Goal: Task Accomplishment & Management: Use online tool/utility

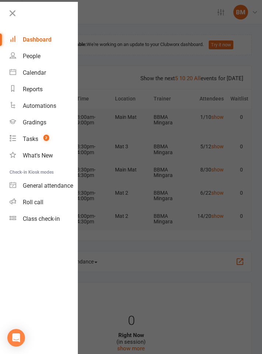
click at [139, 17] on div at bounding box center [131, 177] width 262 height 354
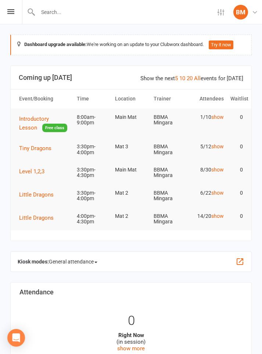
click at [13, 11] on icon at bounding box center [10, 11] width 7 height 5
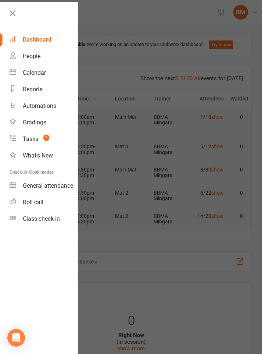
click at [96, 19] on div at bounding box center [131, 177] width 262 height 354
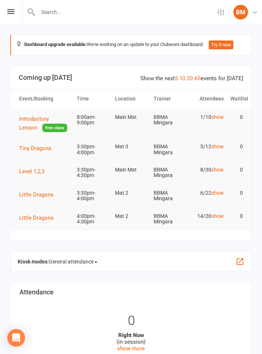
click at [7, 17] on div "Settings Event Templates Appointment Types BM BBMA Mingara Black Belt Martial A…" at bounding box center [131, 12] width 262 height 24
click at [31, 149] on span "Tiny Dragons" at bounding box center [35, 148] width 32 height 7
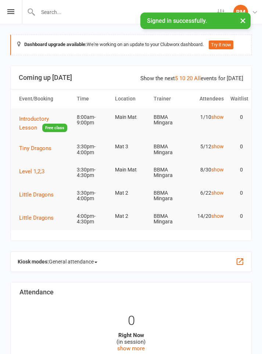
click at [31, 147] on span "Tiny Dragons" at bounding box center [35, 148] width 32 height 7
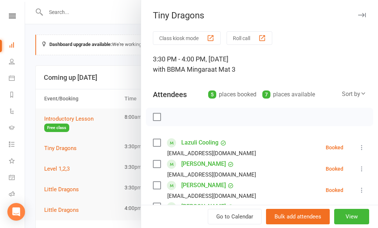
click at [5, 112] on li "Automations" at bounding box center [12, 112] width 25 height 17
click at [50, 124] on div at bounding box center [201, 114] width 353 height 228
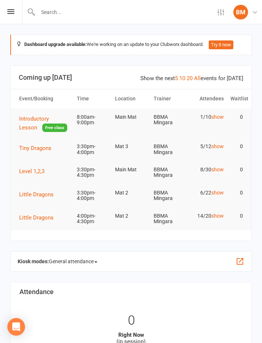
click at [33, 147] on span "Tiny Dragons" at bounding box center [35, 148] width 32 height 7
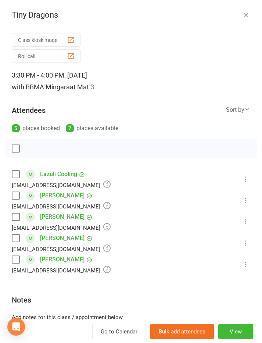
click at [19, 238] on label at bounding box center [15, 238] width 7 height 7
click at [19, 197] on label at bounding box center [15, 195] width 7 height 7
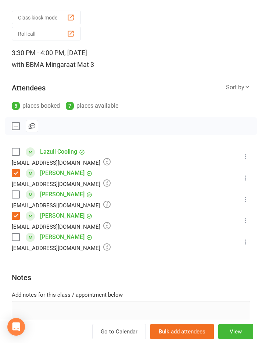
scroll to position [22, 0]
click at [246, 180] on icon at bounding box center [246, 178] width 7 height 7
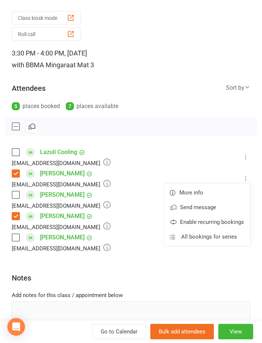
click at [130, 222] on li "Evelyn Dyer anouskajsmith2810@gmail.com Booked More info Send message Enable re…" at bounding box center [131, 221] width 239 height 21
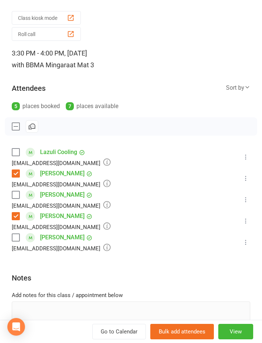
click at [18, 129] on label at bounding box center [15, 126] width 7 height 7
click at [18, 176] on label at bounding box center [15, 173] width 7 height 7
click at [15, 215] on label at bounding box center [15, 216] width 7 height 7
click at [247, 178] on icon at bounding box center [246, 178] width 7 height 7
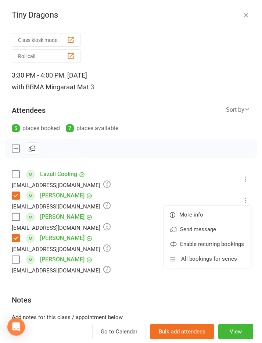
scroll to position [0, 0]
click at [133, 188] on li "Lazuli Cooling Kelselloyd@gmail.com Booked More info Send message Enable recurr…" at bounding box center [131, 179] width 239 height 21
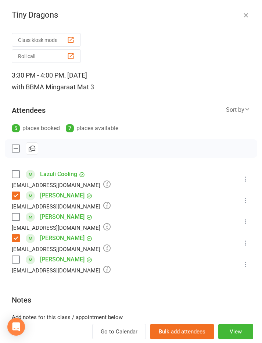
click at [13, 147] on label at bounding box center [15, 148] width 7 height 7
click at [247, 200] on icon at bounding box center [246, 200] width 7 height 7
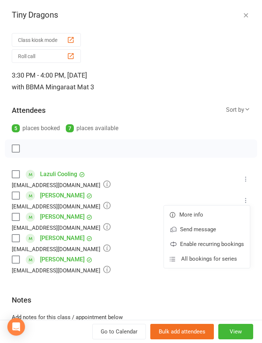
click at [14, 195] on label at bounding box center [15, 195] width 7 height 7
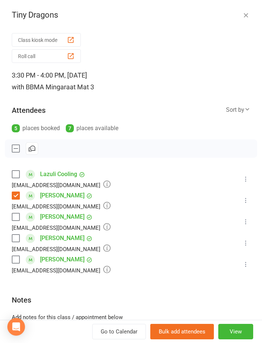
click at [13, 239] on label at bounding box center [15, 238] width 7 height 7
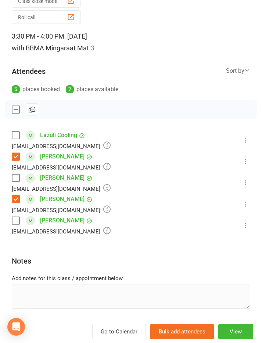
scroll to position [38, 0]
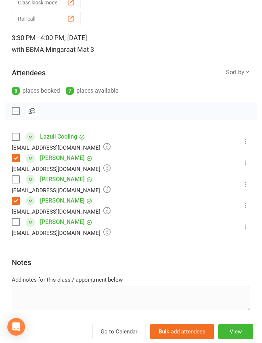
click at [247, 161] on icon at bounding box center [246, 162] width 7 height 7
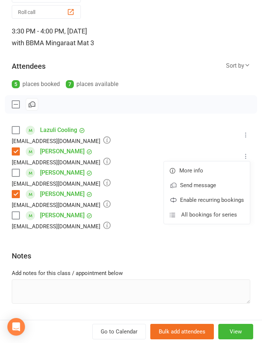
scroll to position [44, 0]
click at [199, 340] on button "Bulk add attendees" at bounding box center [183, 331] width 64 height 15
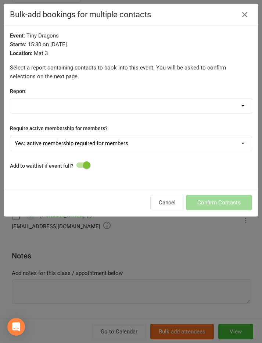
click at [236, 106] on select "12-13yrs Comp $129 for 6 weeks 14 Day Absentee 14 Day Absentee karate - Excludi…" at bounding box center [131, 106] width 242 height 15
click at [248, 17] on icon "button" at bounding box center [245, 14] width 9 height 9
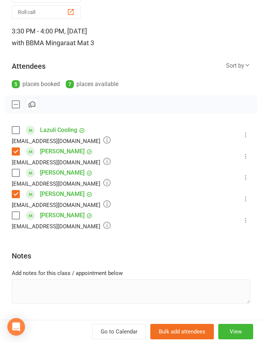
click at [101, 256] on div "Notes" at bounding box center [131, 258] width 239 height 24
click at [106, 304] on div "Class kiosk mode Roll call 3:30 PM - 4:00 PM, Tuesday, October, 14, 2025 with B…" at bounding box center [131, 163] width 262 height 354
click at [232, 340] on button "View" at bounding box center [236, 331] width 35 height 15
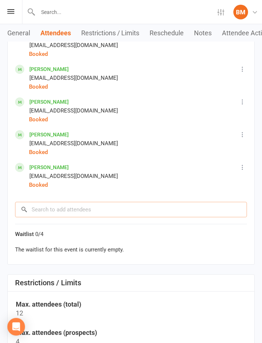
click at [87, 205] on input "search" at bounding box center [131, 209] width 232 height 15
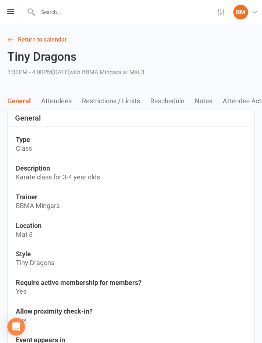
click at [14, 39] on icon at bounding box center [10, 39] width 7 height 7
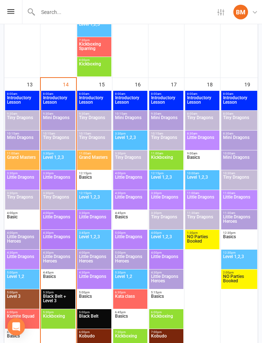
click at [55, 135] on span "Tiny Dragons" at bounding box center [58, 141] width 31 height 13
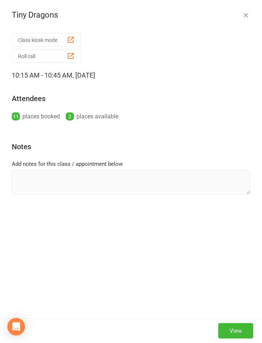
scroll to position [416, 0]
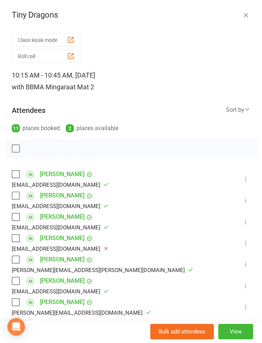
click at [246, 13] on icon "button" at bounding box center [246, 14] width 7 height 7
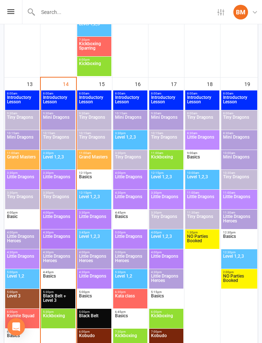
click at [57, 199] on span "Tiny Dragons" at bounding box center [58, 201] width 31 height 13
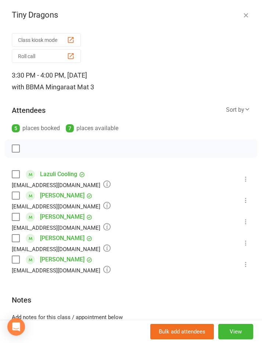
click at [38, 57] on button "Roll call" at bounding box center [46, 56] width 69 height 14
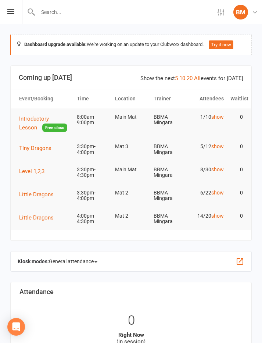
click at [36, 191] on span "Little Dragons" at bounding box center [36, 194] width 35 height 7
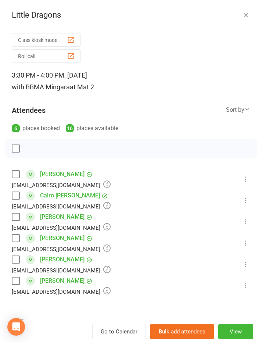
click at [16, 172] on label at bounding box center [15, 174] width 7 height 7
click at [18, 214] on label at bounding box center [15, 216] width 7 height 7
click at [36, 148] on button "button" at bounding box center [32, 148] width 13 height 13
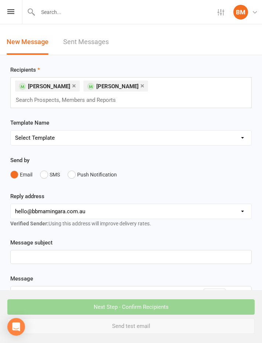
click at [11, 14] on icon at bounding box center [10, 11] width 7 height 5
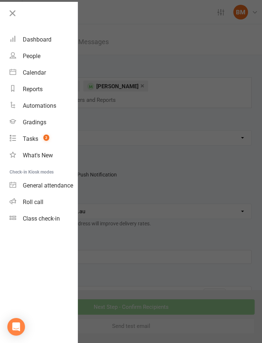
click at [37, 40] on div "Dashboard" at bounding box center [37, 39] width 29 height 7
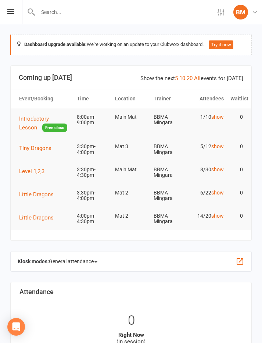
click at [36, 191] on span "Little Dragons" at bounding box center [36, 194] width 35 height 7
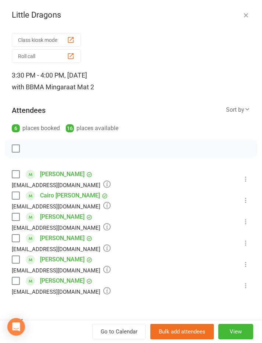
click at [22, 215] on div "Noah Dean natalie_dean7@hotmail.com" at bounding box center [63, 221] width 102 height 21
click at [18, 215] on label at bounding box center [15, 216] width 7 height 7
click at [28, 147] on button "button" at bounding box center [32, 148] width 13 height 13
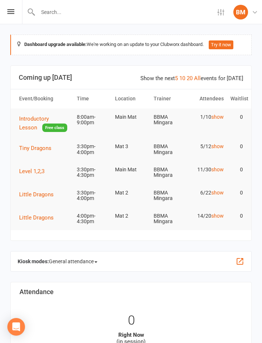
click at [42, 191] on span "Little Dragons" at bounding box center [36, 194] width 35 height 7
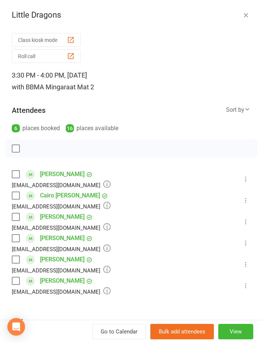
click at [243, 224] on button at bounding box center [246, 222] width 9 height 9
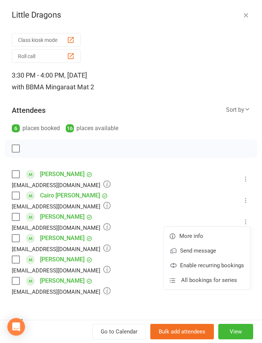
click at [246, 17] on icon "button" at bounding box center [246, 14] width 7 height 7
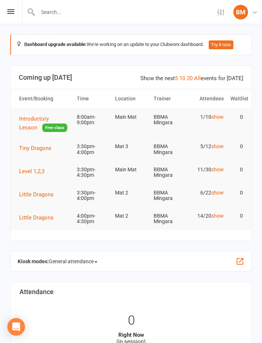
click at [14, 12] on icon at bounding box center [10, 11] width 7 height 5
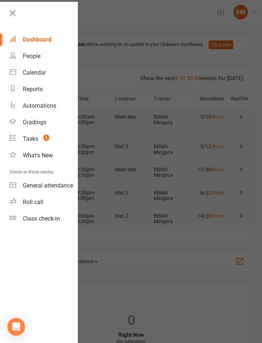
click at [209, 30] on div at bounding box center [131, 171] width 262 height 343
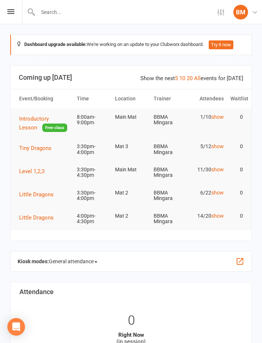
click at [35, 191] on span "Little Dragons" at bounding box center [36, 194] width 35 height 7
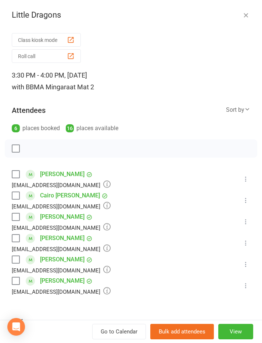
click at [17, 176] on label at bounding box center [15, 174] width 7 height 7
click at [38, 52] on button "Roll call" at bounding box center [46, 56] width 69 height 14
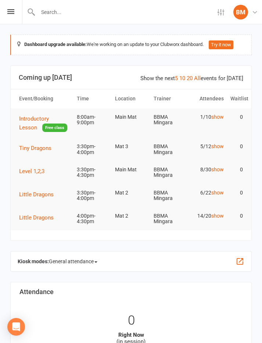
click at [34, 215] on span "Little Dragons" at bounding box center [36, 218] width 35 height 7
click at [10, 12] on icon at bounding box center [10, 11] width 7 height 5
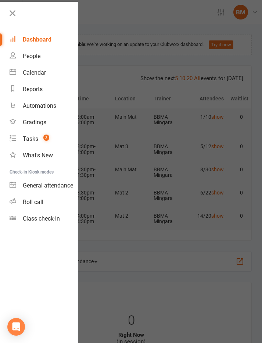
click at [38, 74] on div "Calendar" at bounding box center [34, 72] width 23 height 7
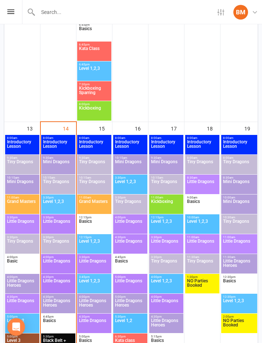
scroll to position [371, 0]
click at [59, 283] on span "Little Dragons" at bounding box center [58, 285] width 31 height 13
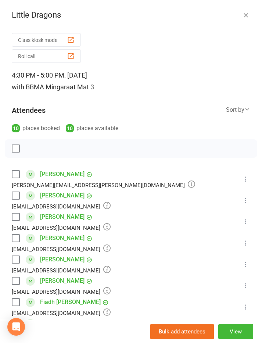
scroll to position [391, 0]
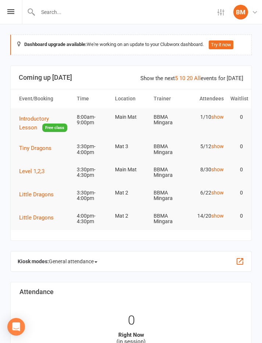
click at [10, 12] on icon at bounding box center [10, 11] width 7 height 5
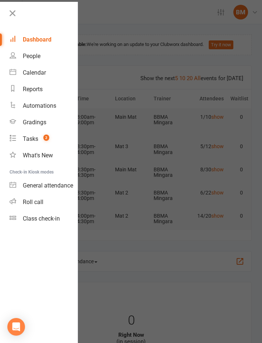
click at [40, 71] on div "Calendar" at bounding box center [34, 72] width 23 height 7
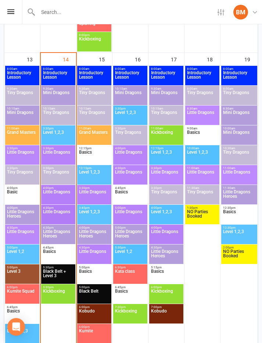
click at [57, 234] on span "Little Dragons Heroes" at bounding box center [58, 236] width 31 height 13
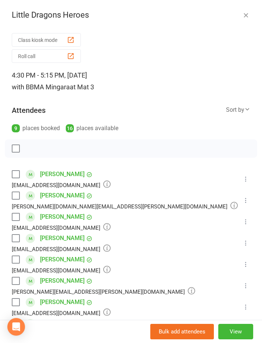
scroll to position [460, 0]
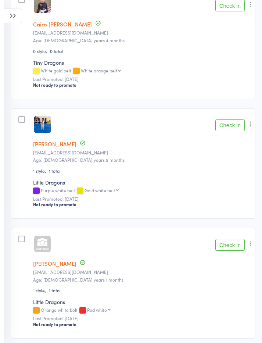
click at [232, 128] on button "Check in" at bounding box center [230, 126] width 29 height 12
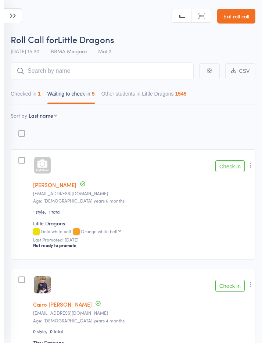
click at [226, 170] on button "Check in" at bounding box center [230, 166] width 29 height 12
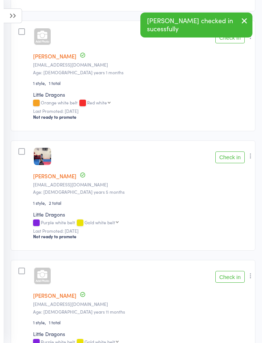
click at [231, 158] on button "Check in" at bounding box center [230, 158] width 29 height 12
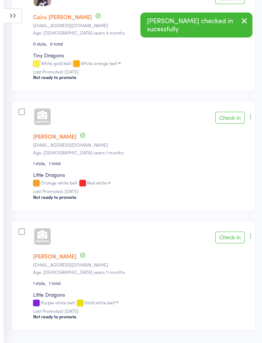
click at [227, 241] on button "Check in" at bounding box center [230, 238] width 29 height 12
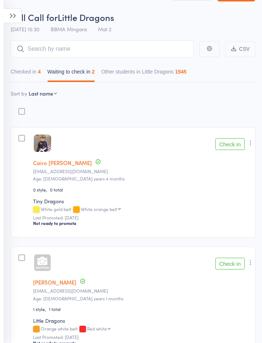
scroll to position [0, 0]
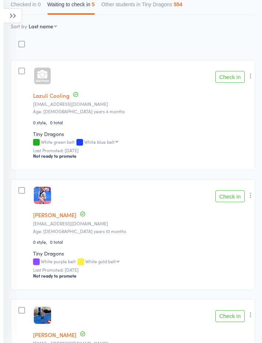
click at [227, 198] on button "Check in" at bounding box center [230, 197] width 29 height 12
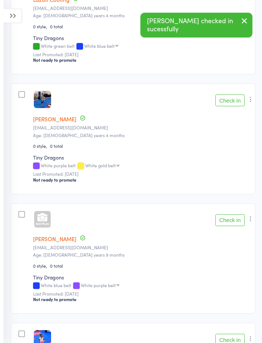
click at [227, 225] on button "Check in" at bounding box center [230, 221] width 29 height 12
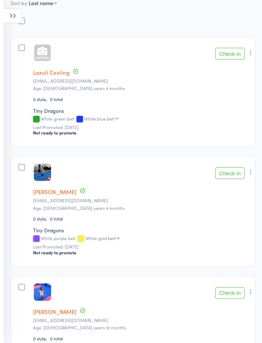
scroll to position [0, 0]
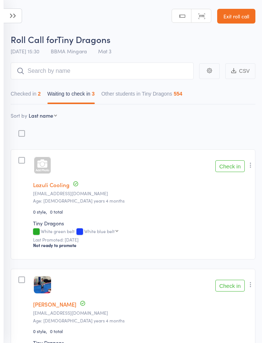
click at [238, 12] on link "Exit roll call" at bounding box center [237, 16] width 38 height 15
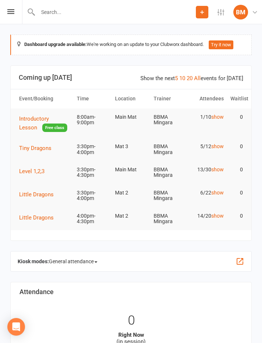
click at [32, 145] on span "Tiny Dragons" at bounding box center [35, 148] width 32 height 7
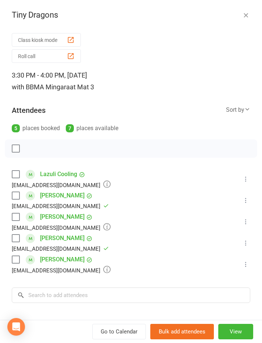
click at [250, 174] on li "Lazuli Cooling [EMAIL_ADDRESS][DOMAIN_NAME] Booked More info Remove Check in Ma…" at bounding box center [131, 179] width 239 height 21
click at [242, 182] on button at bounding box center [246, 179] width 9 height 9
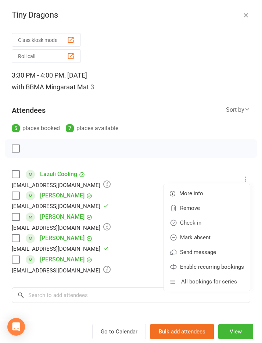
click at [129, 183] on li "Lazuli Cooling Kelselloyd@gmail.com Booked More info Remove Check in Mark absen…" at bounding box center [131, 179] width 239 height 21
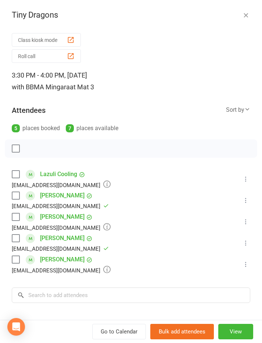
click at [19, 257] on label at bounding box center [15, 259] width 7 height 7
click at [34, 149] on icon "button" at bounding box center [32, 149] width 8 height 8
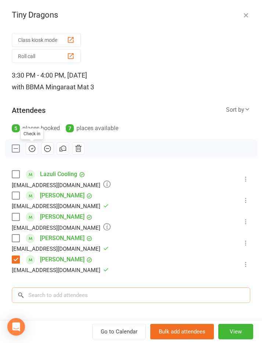
click at [81, 292] on input "search" at bounding box center [131, 295] width 239 height 15
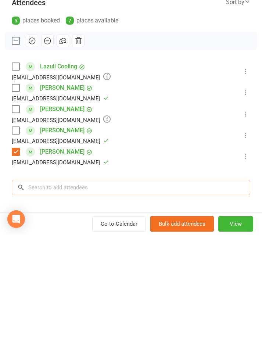
click at [49, 288] on input "search" at bounding box center [131, 295] width 239 height 15
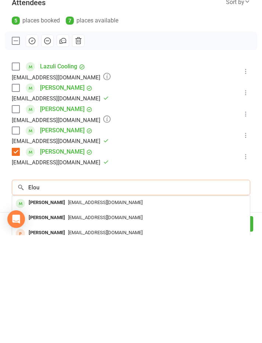
type input "Elou"
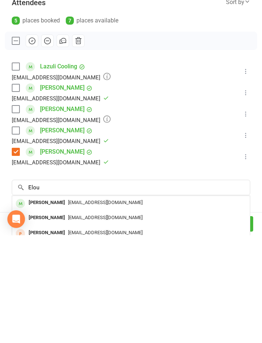
click at [52, 306] on div "Elouera Molony" at bounding box center [47, 311] width 42 height 11
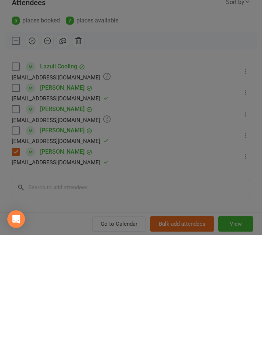
scroll to position [178, 0]
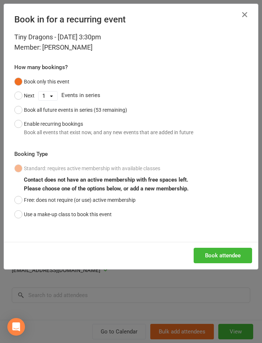
click at [25, 197] on button "Free: does not require (or use) active membership" at bounding box center [74, 200] width 121 height 14
click at [212, 256] on button "Book attendee" at bounding box center [223, 255] width 59 height 15
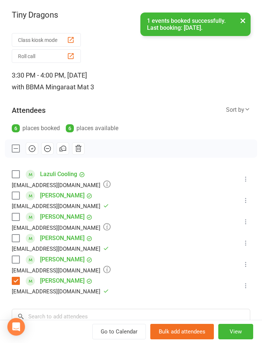
click at [19, 261] on label at bounding box center [15, 259] width 7 height 7
click at [35, 150] on icon "button" at bounding box center [32, 149] width 6 height 6
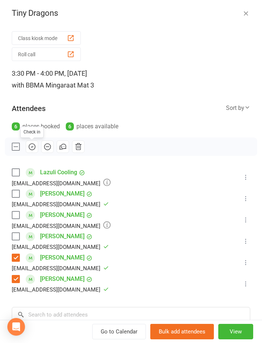
scroll to position [3, 0]
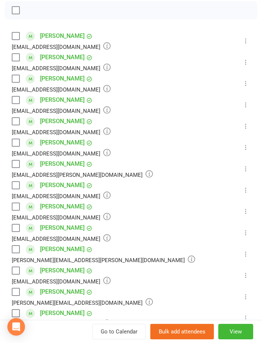
scroll to position [140, 0]
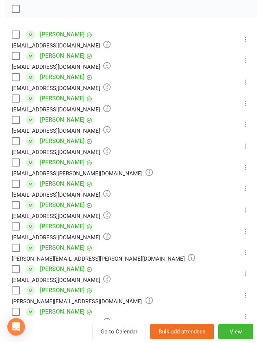
click at [18, 269] on label at bounding box center [15, 269] width 7 height 7
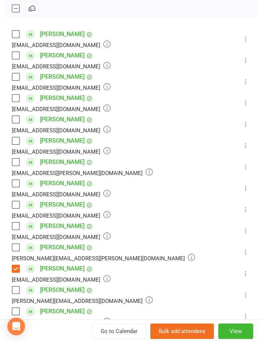
click at [17, 207] on label at bounding box center [15, 205] width 7 height 7
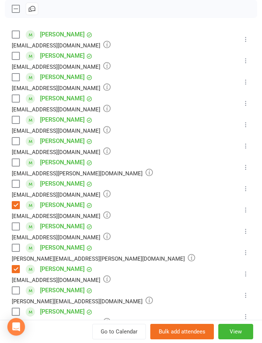
click at [16, 223] on label at bounding box center [15, 226] width 7 height 7
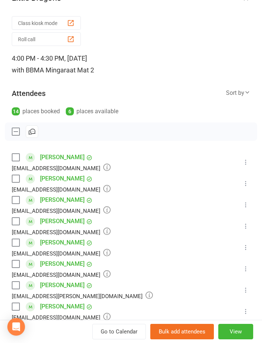
scroll to position [18, 0]
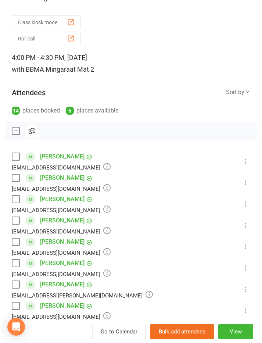
click at [31, 37] on button "Roll call" at bounding box center [46, 39] width 69 height 14
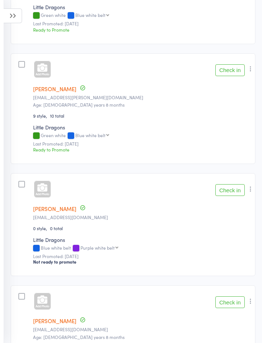
click at [227, 196] on button "Check in" at bounding box center [230, 190] width 29 height 12
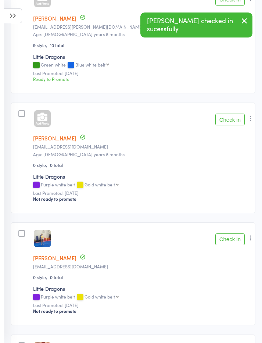
scroll to position [886, 0]
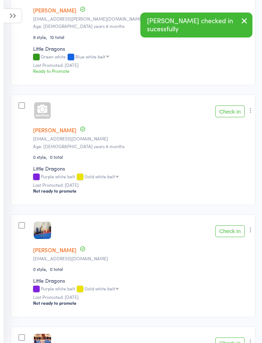
click at [226, 117] on button "Check in" at bounding box center [230, 112] width 29 height 12
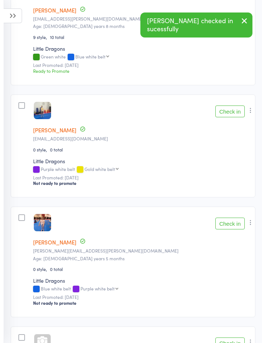
click at [227, 117] on button "Check in" at bounding box center [230, 112] width 29 height 12
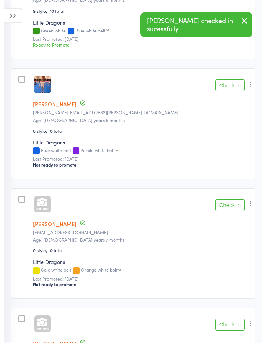
scroll to position [913, 0]
click at [229, 210] on button "Check in" at bounding box center [230, 205] width 29 height 12
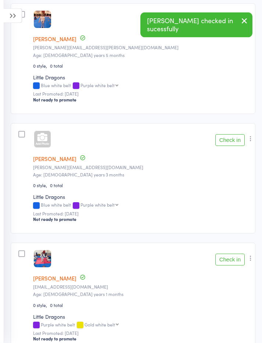
click at [227, 266] on button "Check in" at bounding box center [230, 260] width 29 height 12
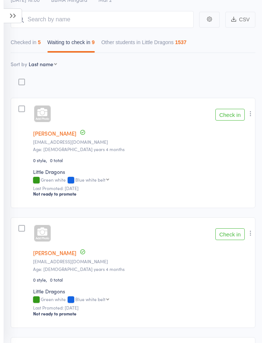
scroll to position [0, 0]
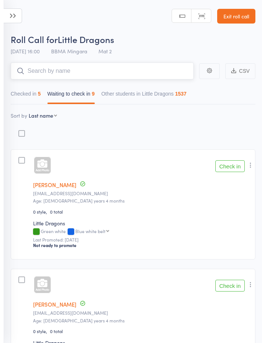
click at [47, 73] on input "search" at bounding box center [102, 71] width 183 height 17
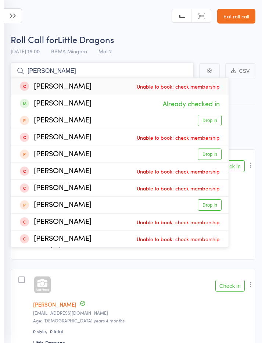
type input "Leo duff"
click at [46, 105] on div "Leo Duff" at bounding box center [56, 103] width 72 height 9
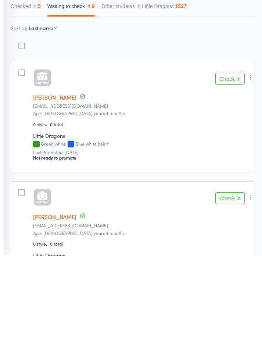
click at [232, 160] on button "Check in" at bounding box center [230, 166] width 29 height 12
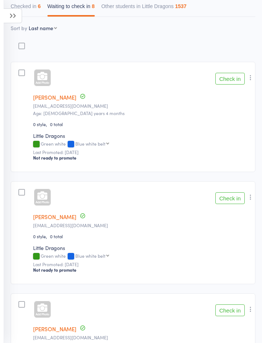
click at [250, 80] on icon "button" at bounding box center [250, 77] width 7 height 7
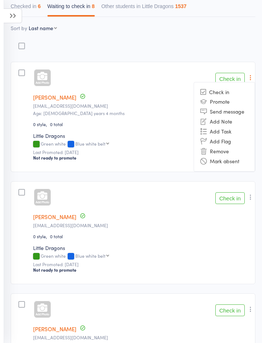
click at [220, 92] on li "Check in" at bounding box center [224, 92] width 61 height 9
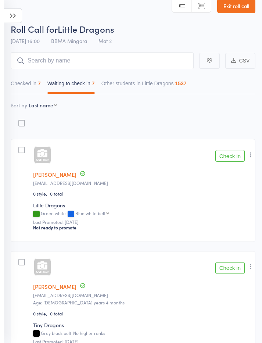
scroll to position [0, 0]
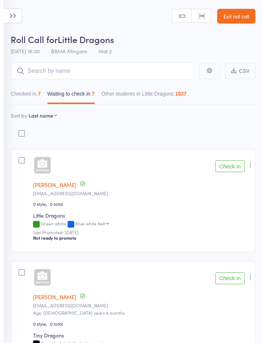
click at [252, 279] on icon "button" at bounding box center [250, 276] width 7 height 7
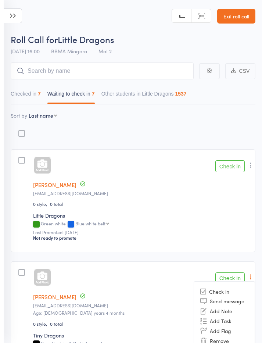
click at [110, 321] on member-row "William Ambrose eljambrose@gmail.com Age: 5 years 4 months N/A 0 style 0 total …" at bounding box center [133, 317] width 245 height 110
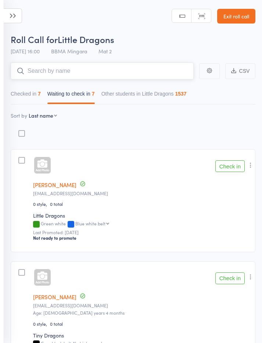
click at [32, 70] on input "search" at bounding box center [102, 71] width 183 height 17
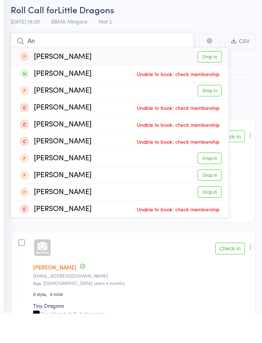
type input "A"
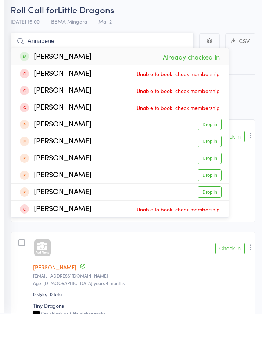
type input "Annabeue"
click at [50, 82] on div "Annabelle Pugh" at bounding box center [56, 86] width 72 height 9
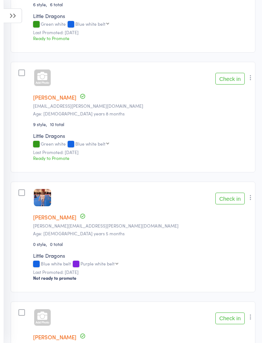
scroll to position [560, 0]
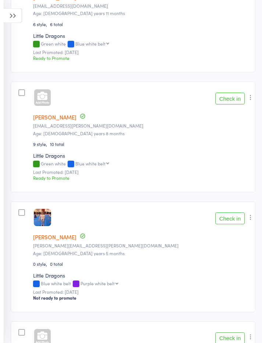
click at [229, 103] on button "Check in" at bounding box center [230, 99] width 29 height 12
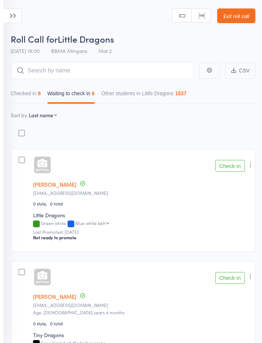
scroll to position [0, 0]
click at [35, 93] on button "Checked in 8" at bounding box center [26, 95] width 30 height 17
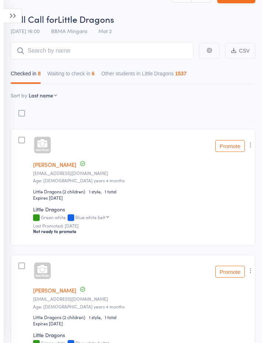
scroll to position [0, 0]
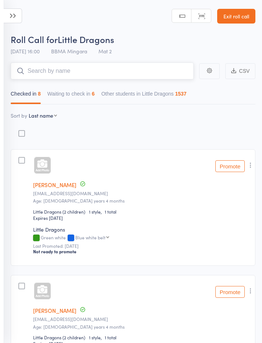
click at [87, 67] on input "search" at bounding box center [102, 71] width 183 height 17
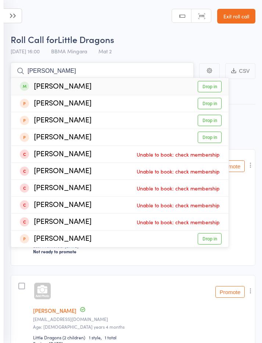
type input "Isabelle ma"
click at [213, 87] on link "Drop in" at bounding box center [210, 86] width 24 height 11
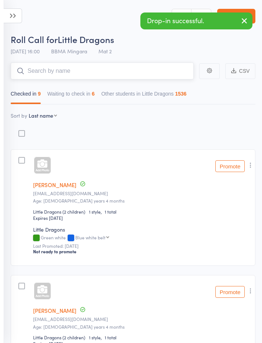
click at [91, 95] on button "Waiting to check in 6" at bounding box center [70, 95] width 47 height 17
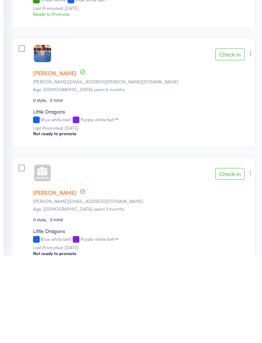
click at [223, 136] on button "Check in" at bounding box center [230, 142] width 29 height 12
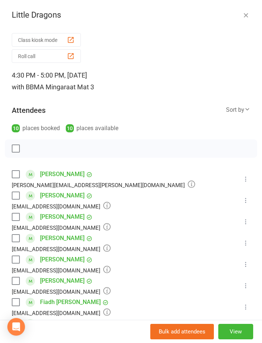
scroll to position [80, 0]
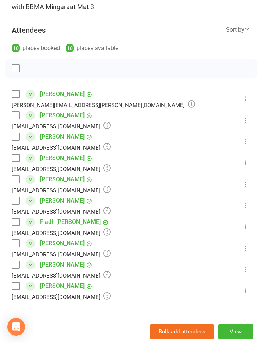
click at [247, 120] on icon at bounding box center [246, 120] width 7 height 7
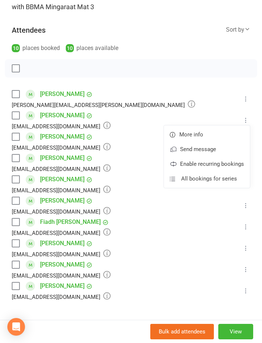
click at [237, 330] on button "View" at bounding box center [236, 331] width 35 height 15
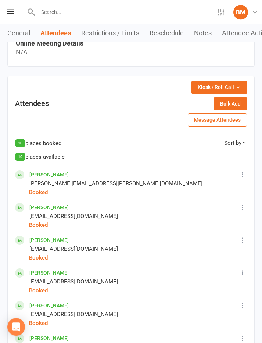
scroll to position [386, 0]
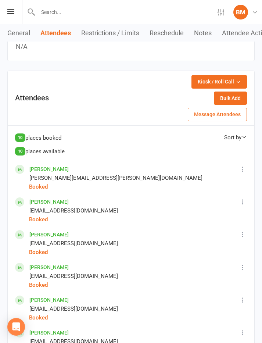
click at [230, 81] on span "Kiosk / Roll Call" at bounding box center [216, 82] width 36 height 8
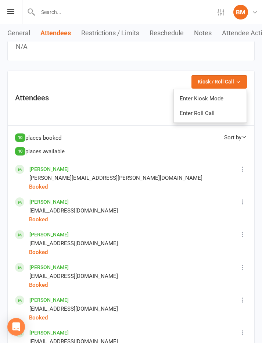
click at [221, 96] on link "Enter Kiosk Mode" at bounding box center [210, 98] width 73 height 15
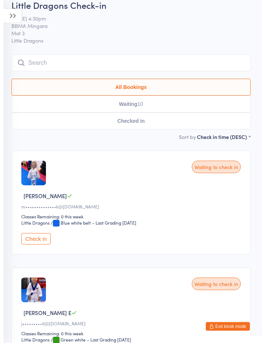
scroll to position [24, 0]
click at [224, 168] on div "Waiting to check in" at bounding box center [216, 166] width 49 height 13
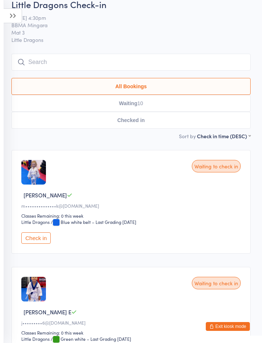
click at [226, 172] on div "Waiting to check in" at bounding box center [216, 166] width 49 height 13
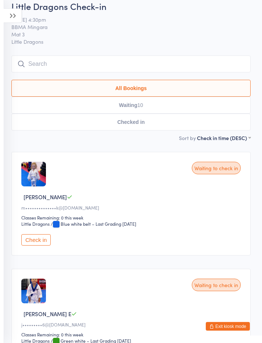
scroll to position [103, 0]
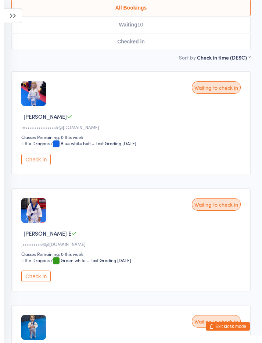
click at [40, 165] on button "Check in" at bounding box center [35, 159] width 29 height 11
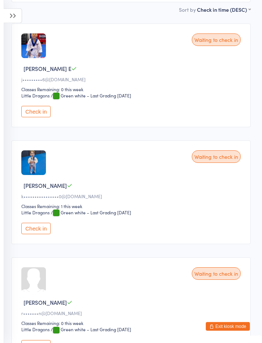
scroll to position [151, 0]
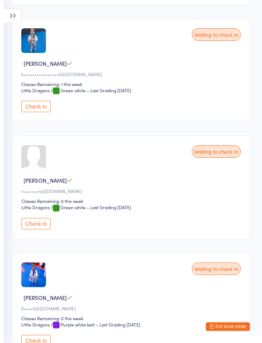
click at [40, 230] on button "Check in" at bounding box center [35, 223] width 29 height 11
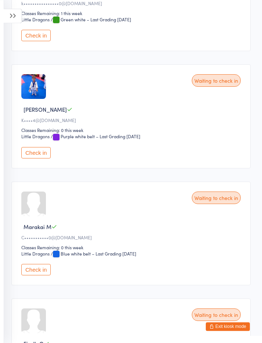
scroll to position [345, 0]
click at [41, 158] on button "Check in" at bounding box center [35, 152] width 29 height 11
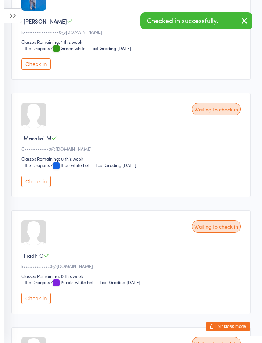
scroll to position [317, 0]
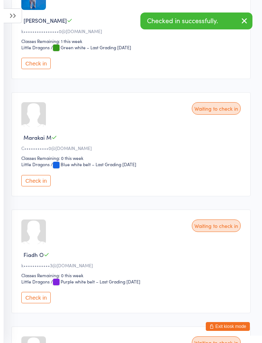
click at [38, 187] on button "Check in" at bounding box center [35, 180] width 29 height 11
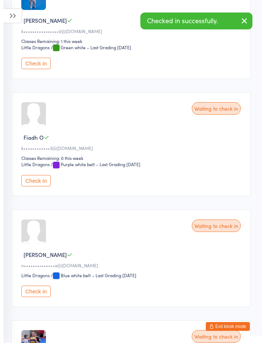
click at [247, 20] on icon "button" at bounding box center [244, 20] width 9 height 9
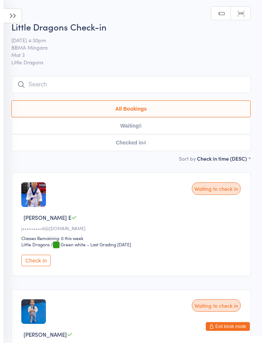
scroll to position [0, 0]
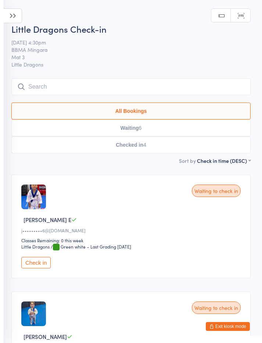
click at [146, 131] on button "Waiting 6" at bounding box center [131, 128] width 240 height 17
select select "0"
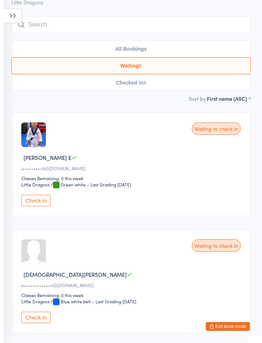
click at [42, 205] on button "Check in" at bounding box center [35, 200] width 29 height 11
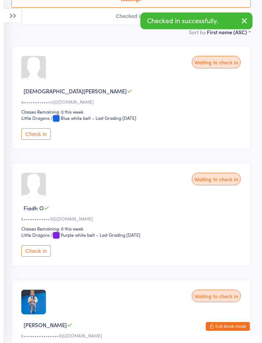
click at [41, 140] on button "Check in" at bounding box center [35, 133] width 29 height 11
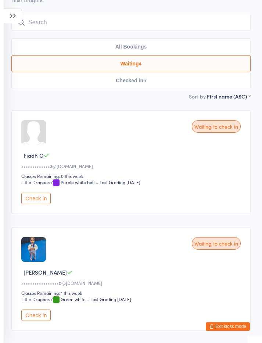
scroll to position [64, 0]
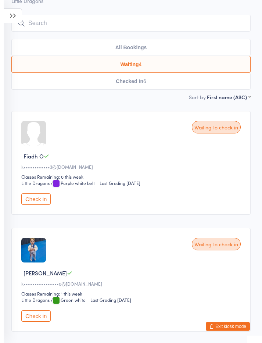
click at [143, 3] on span "Little Dragons" at bounding box center [131, 0] width 240 height 7
click at [128, 0] on span "Little Dragons" at bounding box center [131, 0] width 240 height 7
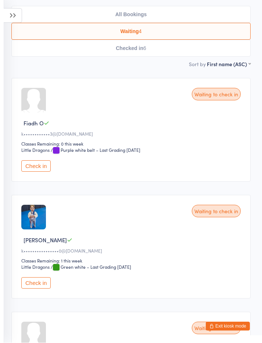
scroll to position [97, 0]
click at [39, 289] on button "Check in" at bounding box center [35, 283] width 29 height 11
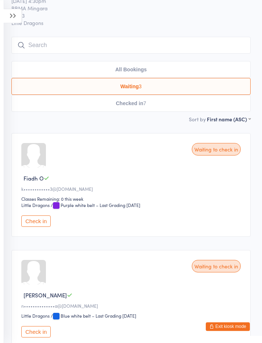
scroll to position [0, 0]
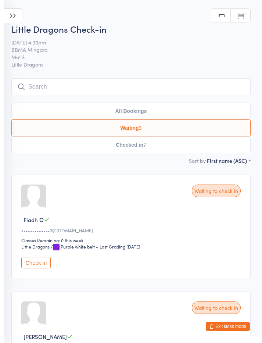
click at [147, 88] on input "search" at bounding box center [131, 86] width 240 height 17
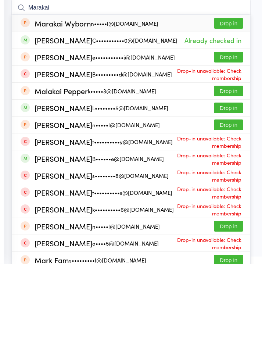
type input "Marakai"
click at [9, 70] on ui-view "Little Dragons Check-in 14 Oct 4:30pm BBMA Mingara Mat 3 Little Dragons Manual …" at bounding box center [131, 268] width 262 height 491
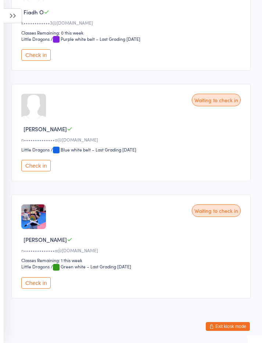
click at [42, 172] on button "Check in" at bounding box center [35, 165] width 29 height 11
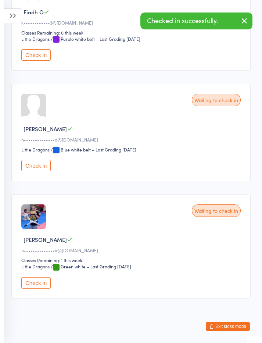
scroll to position [95, 0]
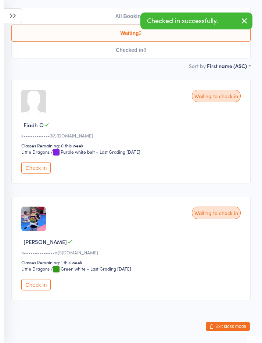
click at [40, 289] on button "Check in" at bounding box center [35, 284] width 29 height 11
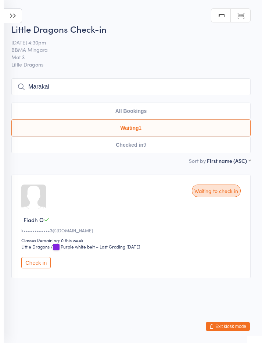
click at [59, 82] on input "Marakai" at bounding box center [131, 86] width 240 height 17
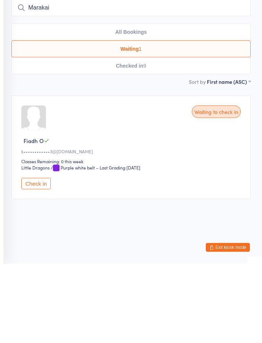
click at [180, 137] on button "Checked in 9" at bounding box center [131, 145] width 240 height 17
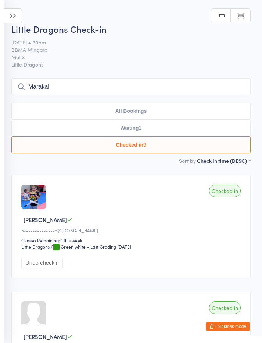
click at [196, 126] on button "Waiting 1" at bounding box center [131, 128] width 240 height 17
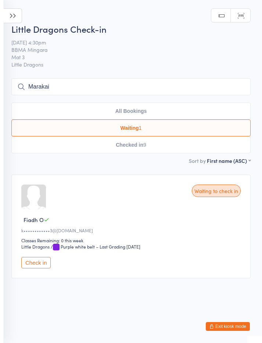
click at [211, 112] on button "All Bookings" at bounding box center [131, 111] width 240 height 17
select select "5"
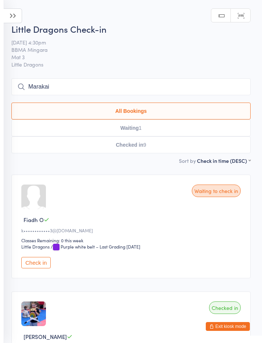
click at [214, 83] on input "Marakai" at bounding box center [131, 86] width 240 height 17
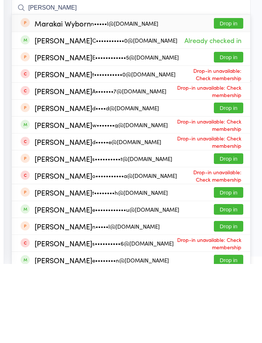
type input "Dylan Marakai"
click at [230, 283] on button "Drop in" at bounding box center [228, 288] width 29 height 11
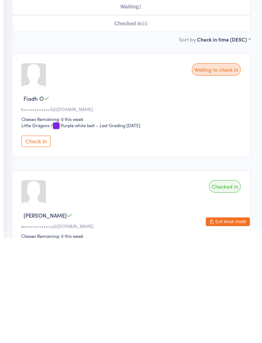
click at [38, 241] on button "Check in" at bounding box center [35, 246] width 29 height 11
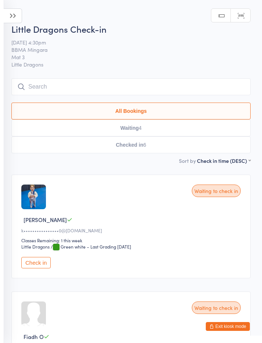
click at [11, 14] on icon at bounding box center [13, 15] width 18 height 15
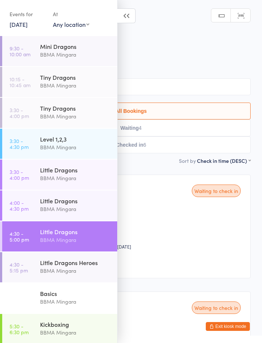
click at [89, 268] on div "BBMA Mingara" at bounding box center [75, 271] width 71 height 8
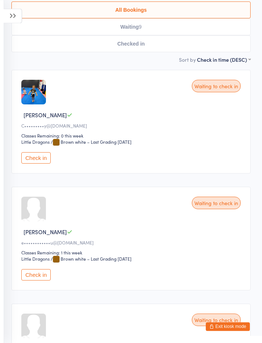
scroll to position [97, 0]
click at [40, 162] on button "Check in" at bounding box center [35, 157] width 29 height 11
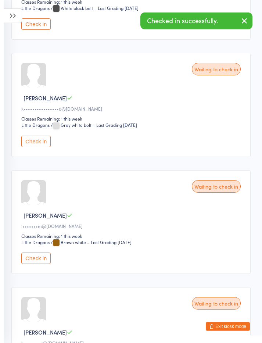
click at [40, 147] on button "Check in" at bounding box center [35, 141] width 29 height 11
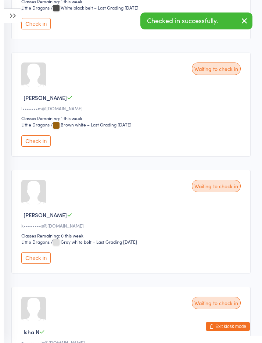
click at [36, 146] on button "Check in" at bounding box center [35, 140] width 29 height 11
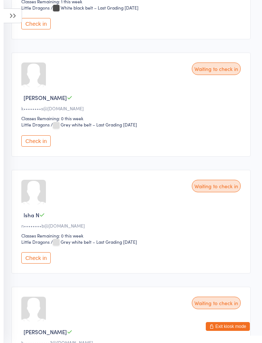
click at [39, 147] on button "Check in" at bounding box center [35, 140] width 29 height 11
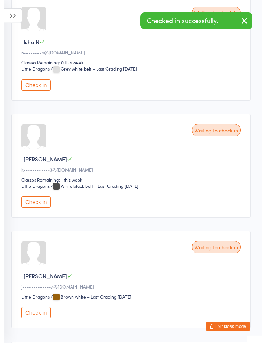
scroll to position [413, 0]
click at [42, 91] on button "Check in" at bounding box center [35, 84] width 29 height 11
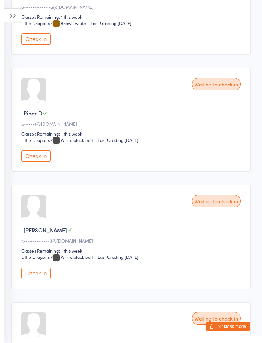
scroll to position [221, 0]
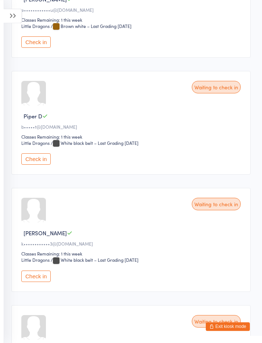
click at [40, 165] on button "Check in" at bounding box center [35, 158] width 29 height 11
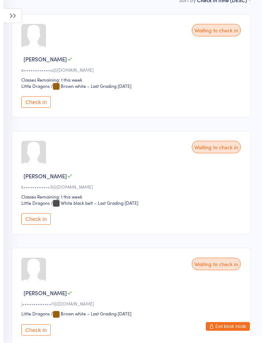
scroll to position [152, 0]
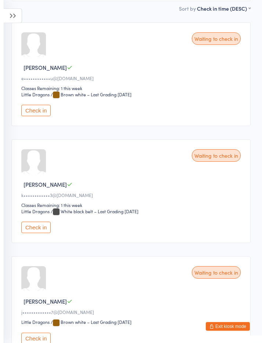
click at [38, 115] on button "Check in" at bounding box center [35, 110] width 29 height 11
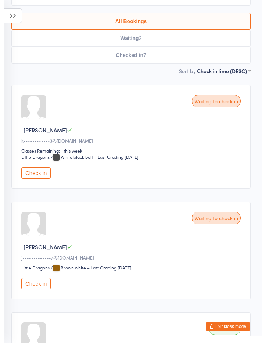
scroll to position [89, 0]
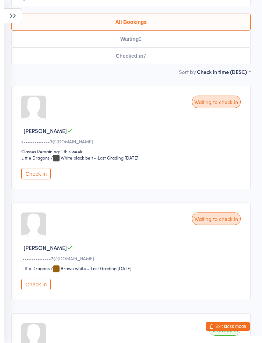
click at [42, 179] on button "Check in" at bounding box center [35, 173] width 29 height 11
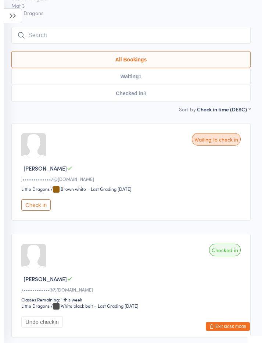
scroll to position [0, 0]
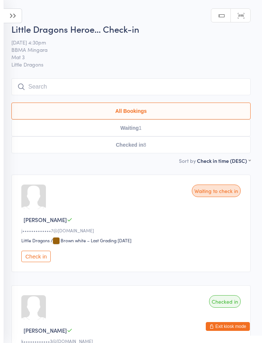
click at [143, 131] on button "Waiting 1" at bounding box center [131, 128] width 240 height 17
select select "0"
